Goal: Information Seeking & Learning: Learn about a topic

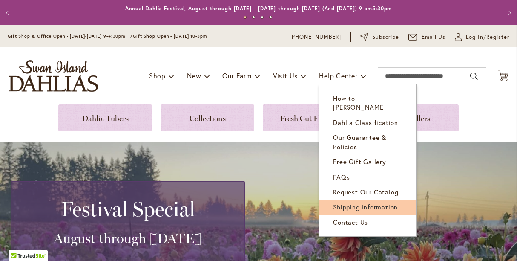
click at [351, 202] on span "Shipping Information" at bounding box center [365, 206] width 65 height 9
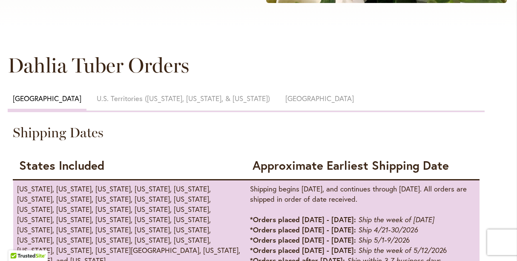
scroll to position [382, 0]
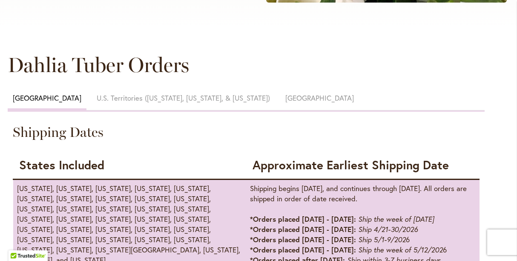
click at [285, 97] on span "Canada" at bounding box center [319, 98] width 69 height 10
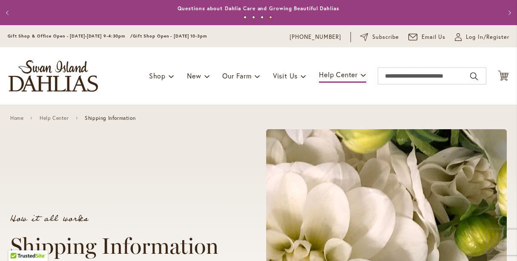
scroll to position [0, 0]
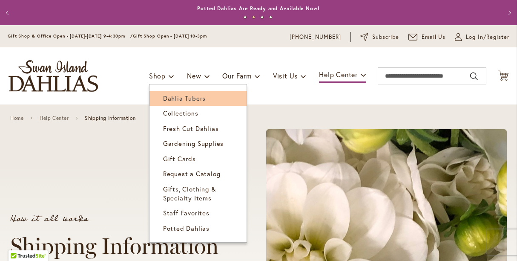
click at [178, 100] on span "Dahlia Tubers" at bounding box center [184, 98] width 43 height 9
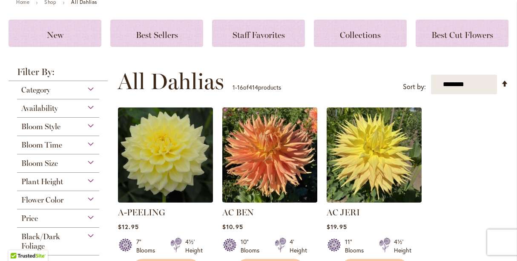
scroll to position [107, 0]
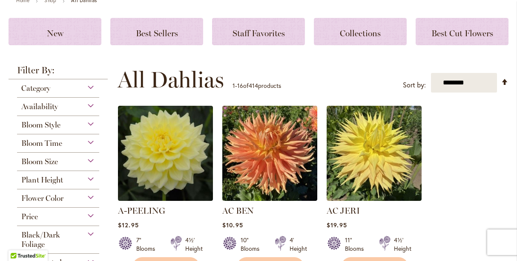
click at [92, 198] on div "Flower Color" at bounding box center [58, 196] width 82 height 14
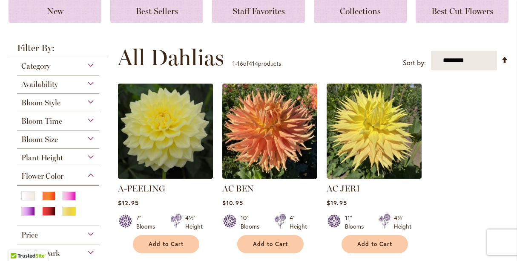
scroll to position [149, 0]
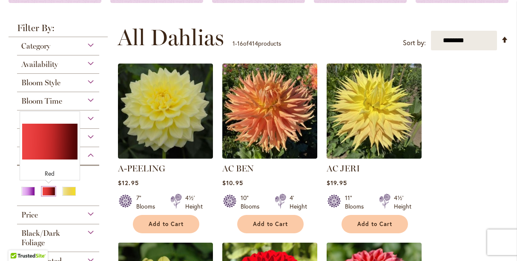
click at [45, 190] on div "Red" at bounding box center [49, 191] width 14 height 9
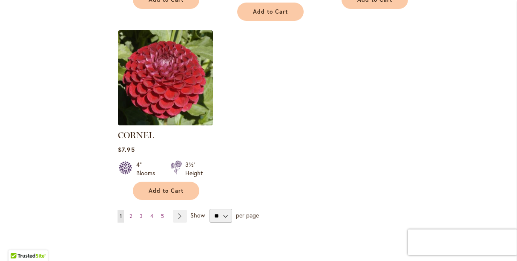
scroll to position [1080, 0]
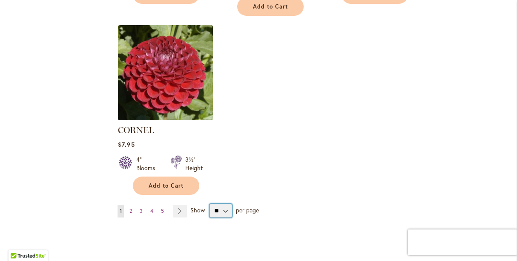
select select "**"
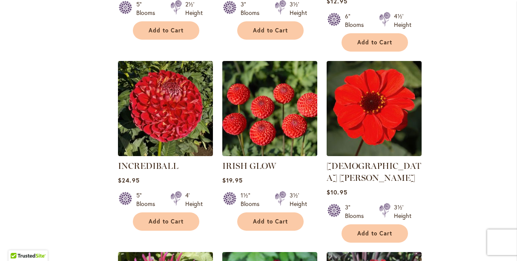
scroll to position [1787, 0]
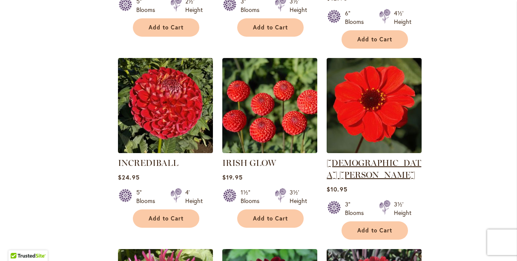
click at [365, 158] on link "JAPANESE BISHOP" at bounding box center [374, 169] width 95 height 22
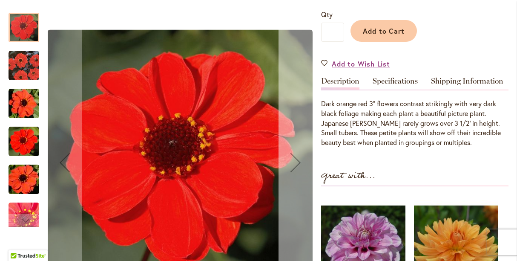
scroll to position [233, 0]
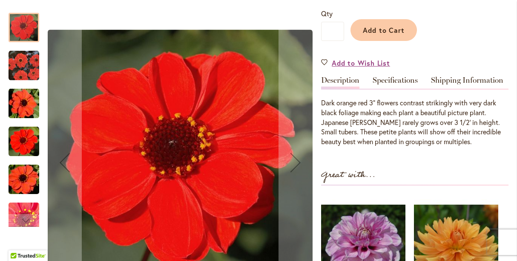
click at [17, 73] on img "JAPANESE BISHOP" at bounding box center [24, 65] width 31 height 31
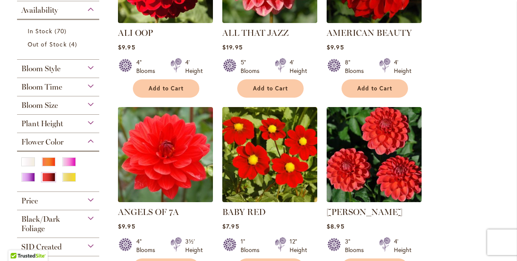
scroll to position [270, 0]
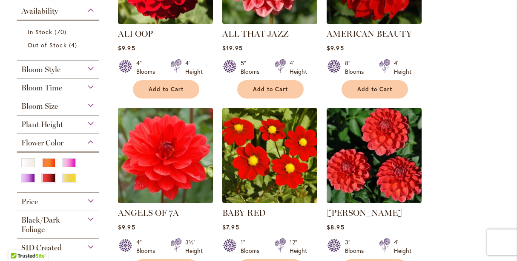
click at [92, 69] on div "Bloom Style" at bounding box center [58, 67] width 82 height 14
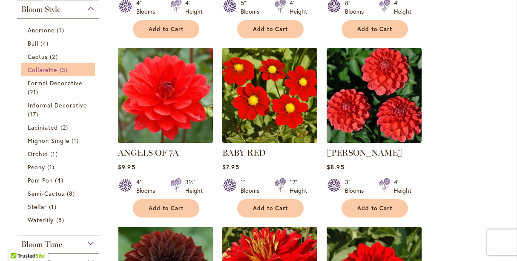
click at [47, 71] on span "Collarette" at bounding box center [43, 70] width 30 height 8
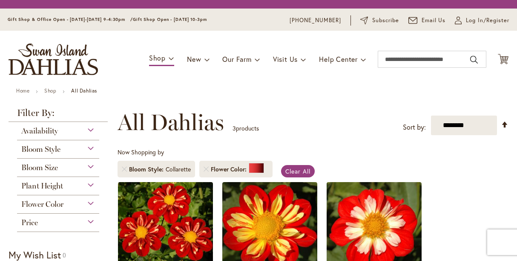
scroll to position [158, 0]
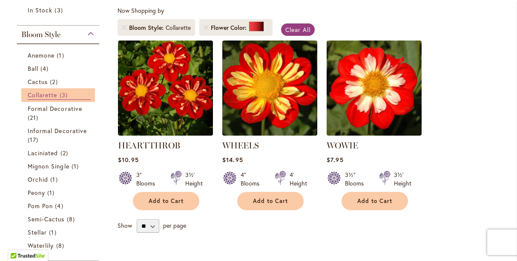
click at [49, 95] on span "Collarette" at bounding box center [43, 95] width 30 height 8
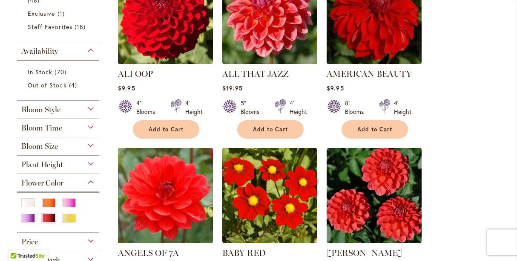
scroll to position [230, 0]
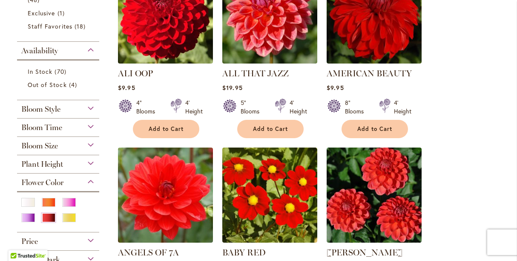
click at [91, 109] on div "Bloom Style" at bounding box center [58, 107] width 82 height 14
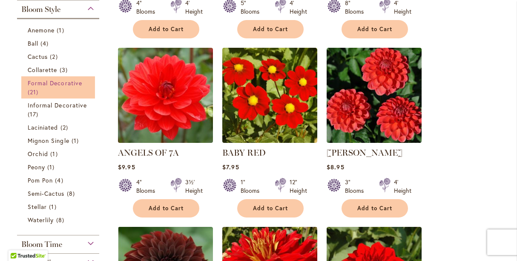
scroll to position [329, 0]
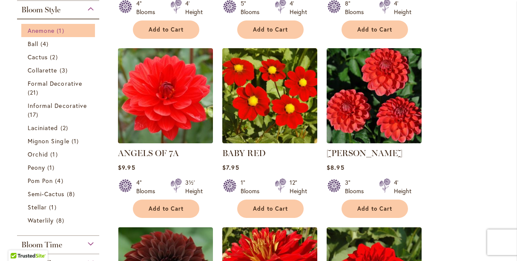
click at [55, 32] on link "Anemone 1 item" at bounding box center [59, 30] width 63 height 9
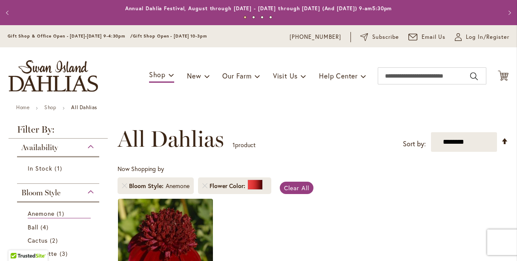
scroll to position [115, 0]
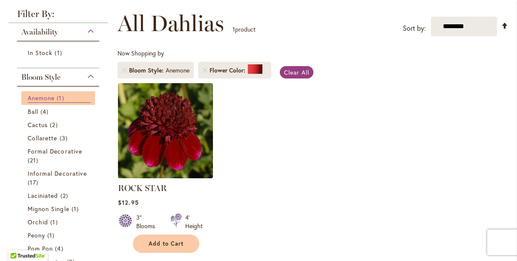
click at [37, 97] on span "Anemone" at bounding box center [41, 98] width 27 height 8
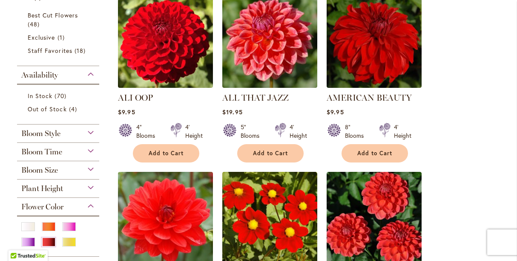
scroll to position [209, 0]
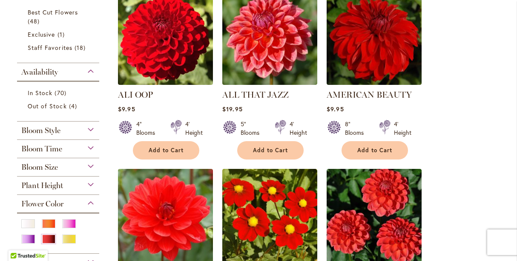
click at [87, 129] on div "Bloom Style" at bounding box center [58, 128] width 82 height 14
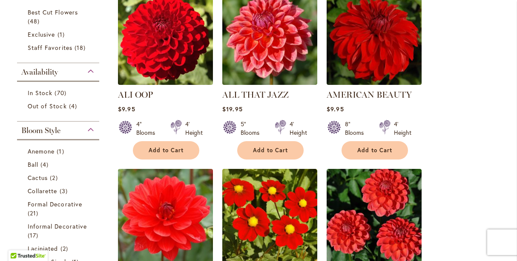
scroll to position [330, 0]
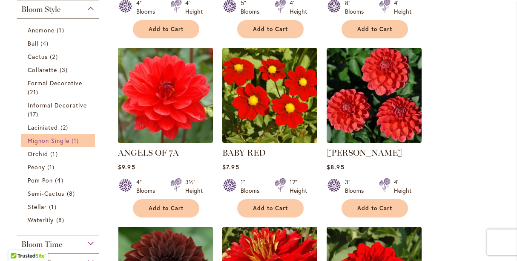
click at [50, 138] on span "Mignon Single" at bounding box center [49, 140] width 42 height 8
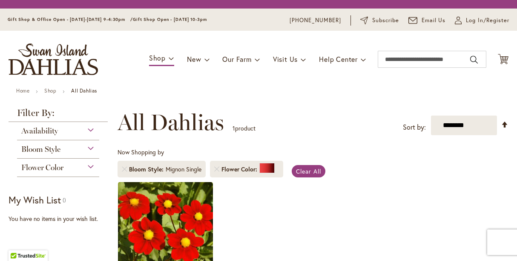
scroll to position [158, 0]
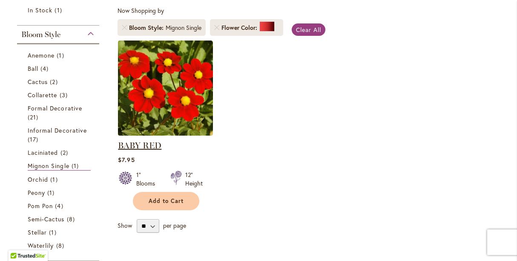
click at [142, 144] on link "BABY RED" at bounding box center [139, 145] width 43 height 10
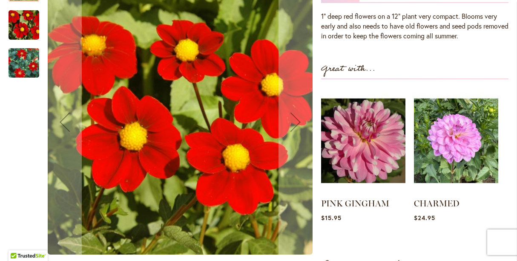
scroll to position [296, 0]
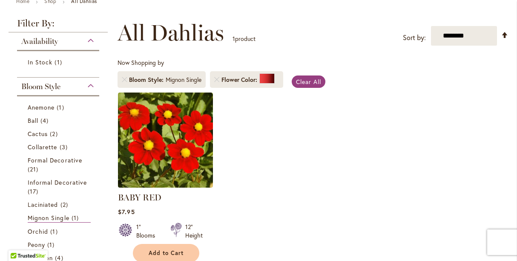
scroll to position [101, 0]
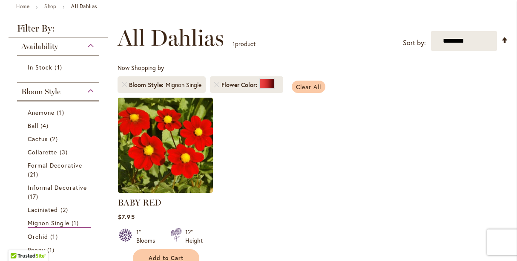
click at [313, 85] on span "Clear All" at bounding box center [308, 87] width 25 height 8
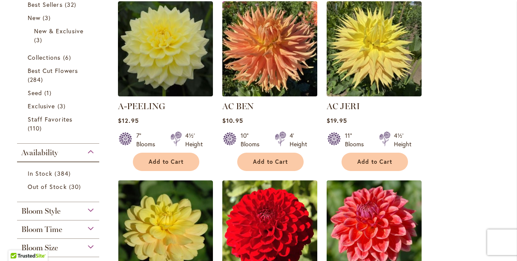
scroll to position [219, 0]
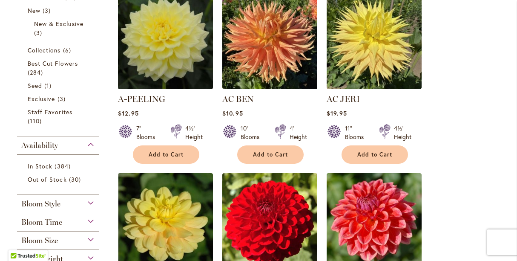
click at [88, 203] on div "Bloom Style" at bounding box center [58, 202] width 82 height 14
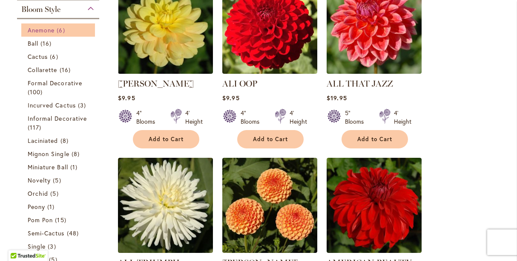
click at [60, 30] on span "6 items" at bounding box center [62, 30] width 10 height 9
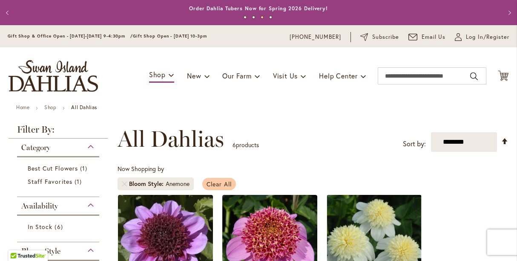
click at [213, 182] on span "Clear All" at bounding box center [219, 184] width 25 height 8
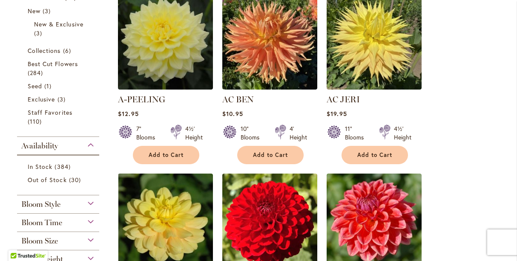
scroll to position [222, 0]
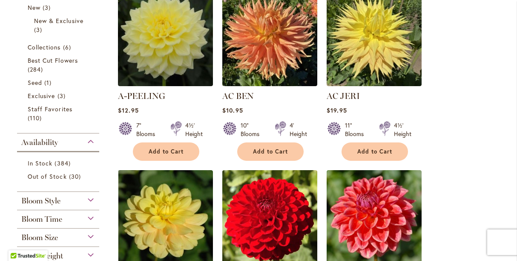
click at [91, 199] on div "Bloom Style" at bounding box center [58, 199] width 82 height 14
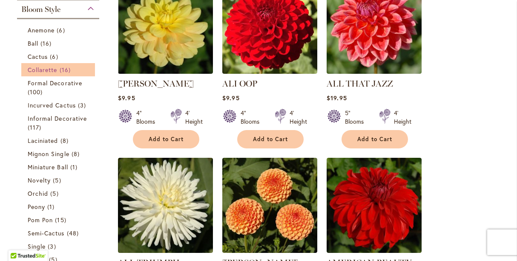
click at [53, 69] on span "Collarette" at bounding box center [43, 70] width 30 height 8
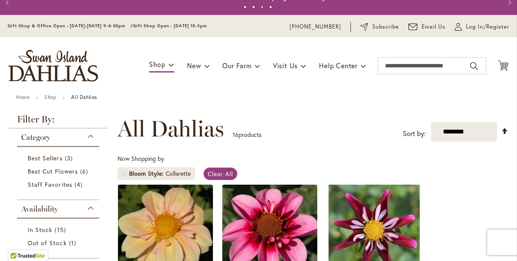
scroll to position [9, 0]
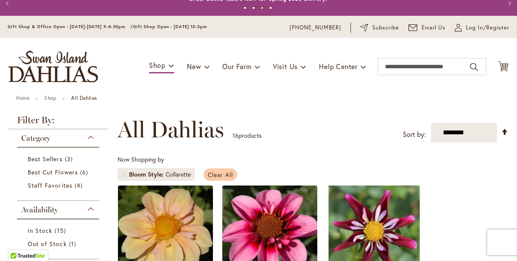
click at [223, 175] on span "Clear All" at bounding box center [220, 174] width 25 height 8
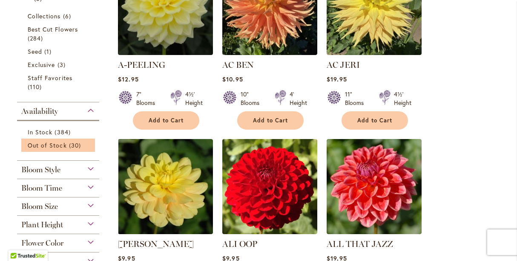
scroll to position [264, 0]
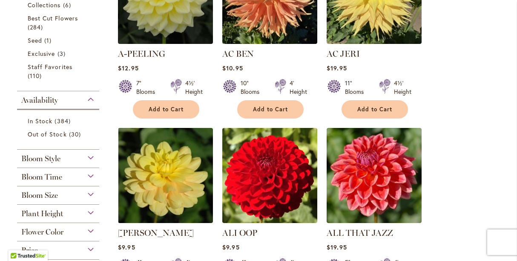
click at [91, 158] on div "Bloom Style" at bounding box center [58, 157] width 82 height 14
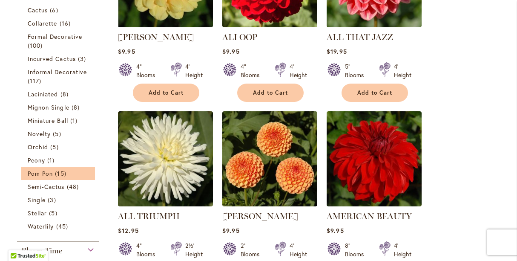
scroll to position [461, 0]
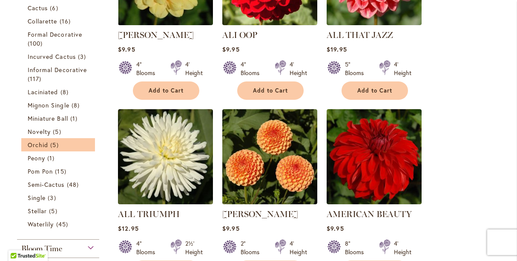
click at [44, 149] on li "Orchid 5 items" at bounding box center [58, 144] width 74 height 13
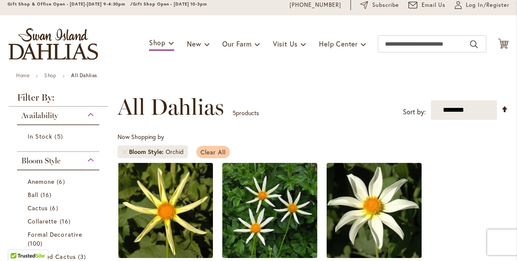
scroll to position [29, 0]
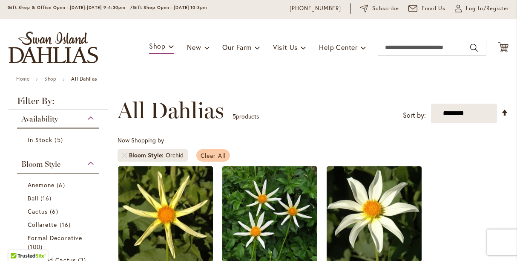
drag, startPoint x: 207, startPoint y: 153, endPoint x: 200, endPoint y: 155, distance: 7.4
click at [206, 154] on span "Clear All" at bounding box center [213, 155] width 25 height 8
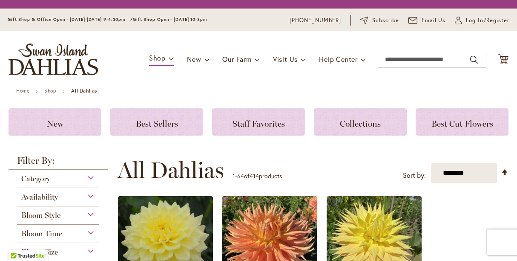
scroll to position [202, 0]
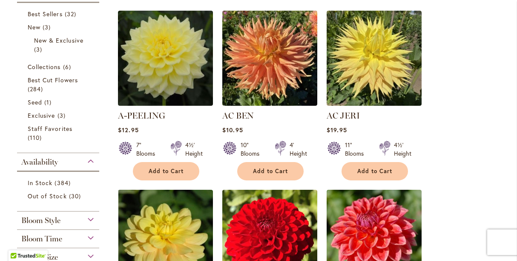
click at [91, 216] on div "Bloom Style" at bounding box center [58, 218] width 82 height 14
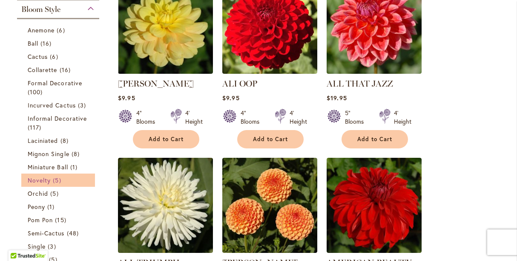
click at [43, 179] on span "Novelty" at bounding box center [39, 180] width 23 height 8
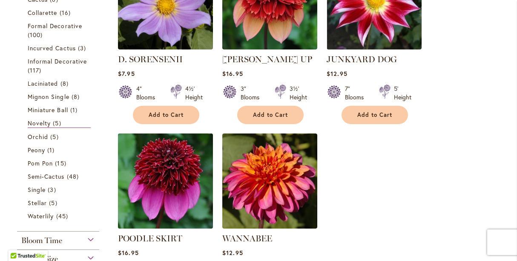
scroll to position [239, 0]
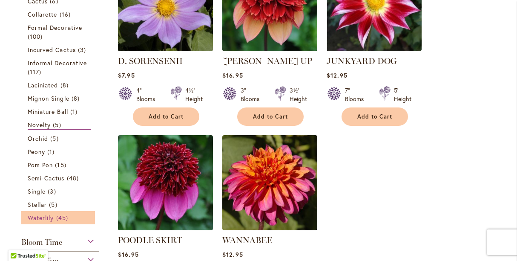
click at [43, 219] on span "Waterlily" at bounding box center [41, 217] width 26 height 8
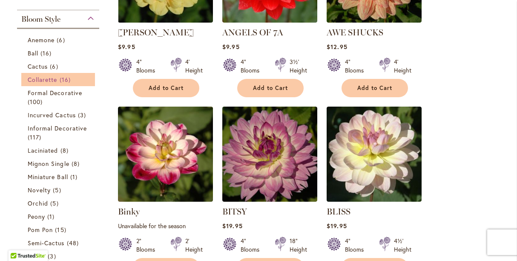
scroll to position [274, 0]
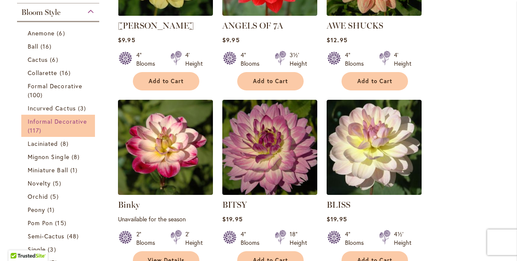
click at [57, 123] on span "Informal Decorative" at bounding box center [57, 121] width 59 height 8
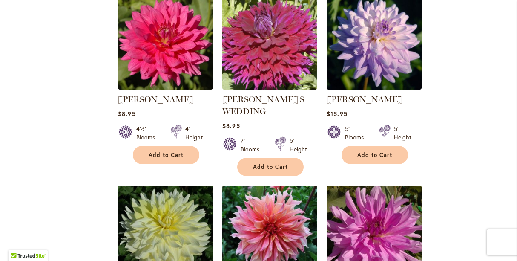
scroll to position [3515, 0]
